Goal: Task Accomplishment & Management: Manage account settings

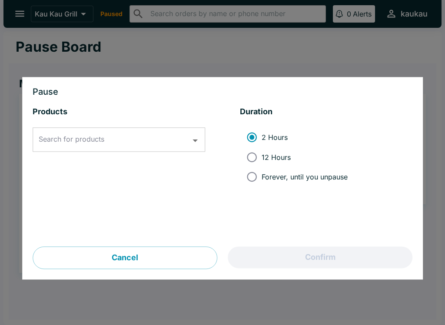
click at [252, 153] on input "12 Hours" at bounding box center [252, 157] width 20 height 20
radio input "true"
click at [196, 146] on icon "Open" at bounding box center [196, 141] width 12 height 12
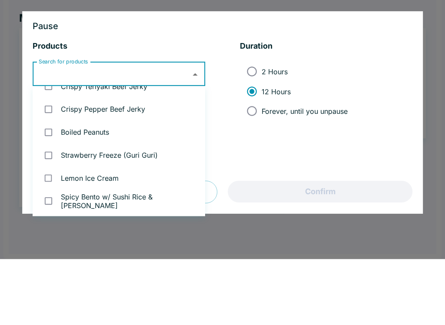
scroll to position [1600, 0]
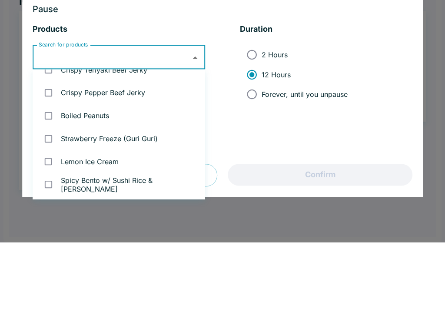
click at [49, 190] on input "checkbox" at bounding box center [49, 199] width 18 height 18
checkbox input "true"
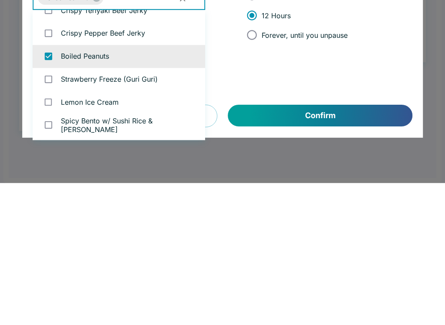
click at [353, 247] on button "Confirm" at bounding box center [320, 258] width 184 height 22
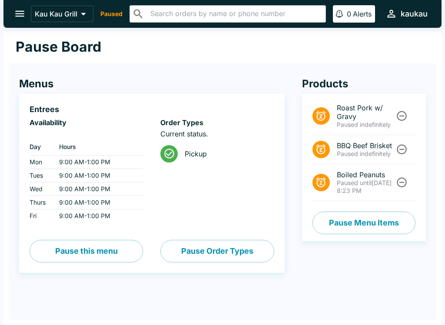
click at [14, 8] on icon "open drawer" at bounding box center [20, 14] width 12 height 12
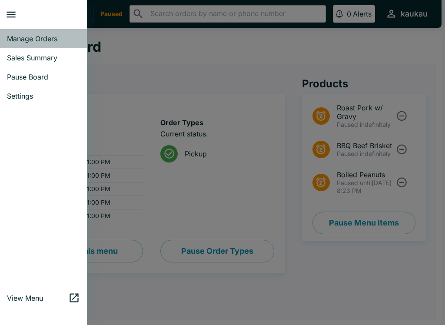
click at [30, 31] on link "Manage Orders" at bounding box center [43, 38] width 87 height 19
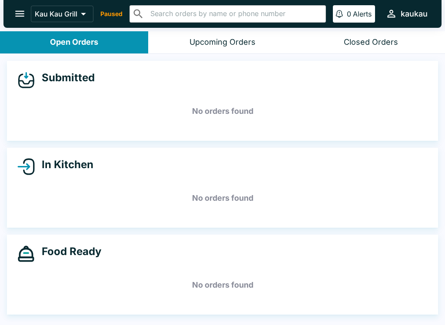
click at [116, 9] on div "Kau Kau Grill Paused ​ ​ 0 Alerts kaukau" at bounding box center [231, 13] width 400 height 19
click at [12, 10] on button "open drawer" at bounding box center [20, 14] width 22 height 22
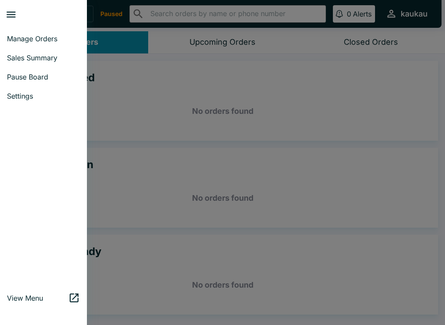
click at [24, 75] on span "Pause Board" at bounding box center [43, 77] width 73 height 9
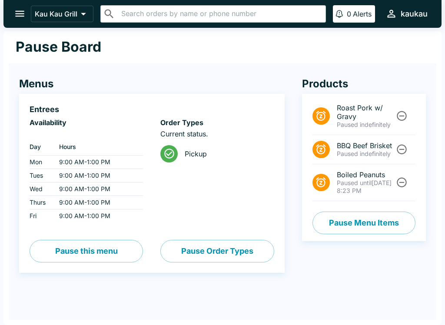
click at [22, 6] on button "open drawer" at bounding box center [20, 14] width 22 height 22
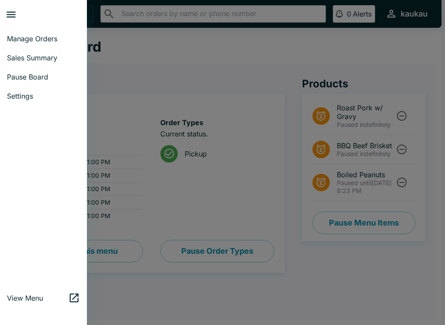
click at [42, 30] on link "Manage Orders" at bounding box center [43, 38] width 87 height 19
